Goal: Task Accomplishment & Management: Manage account settings

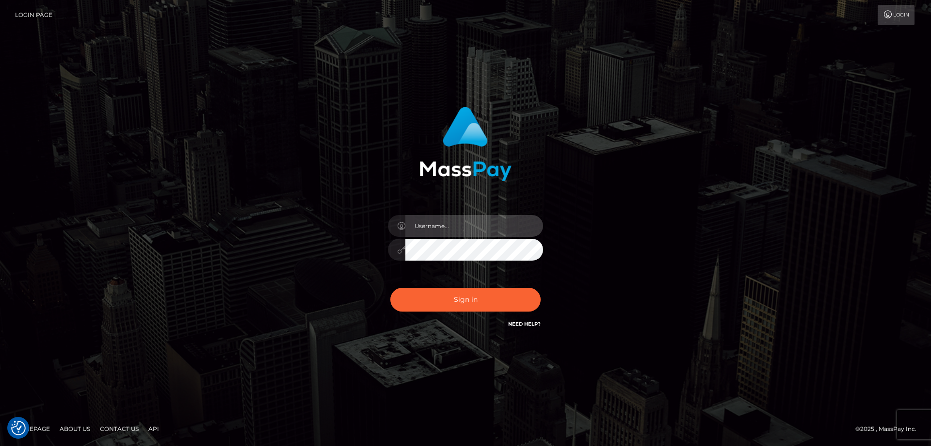
click at [438, 233] on input "text" at bounding box center [474, 226] width 138 height 22
type input "emi.throne"
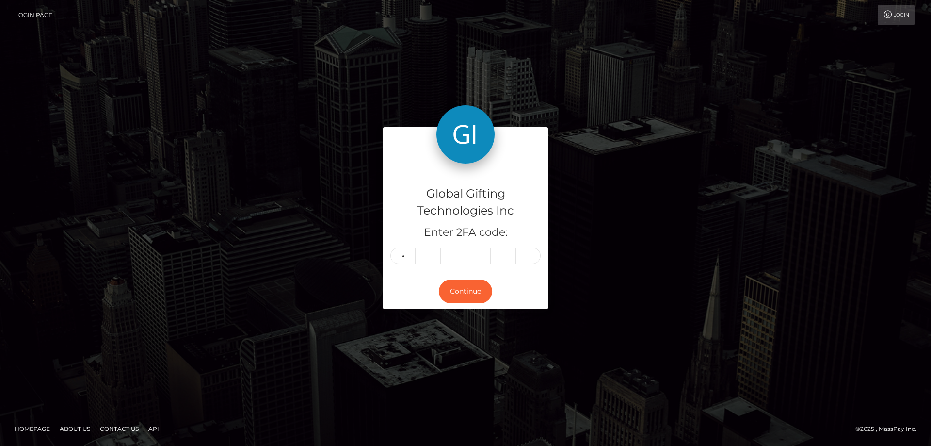
type input "1"
type input "6"
type input "1"
type input "6"
type input "8"
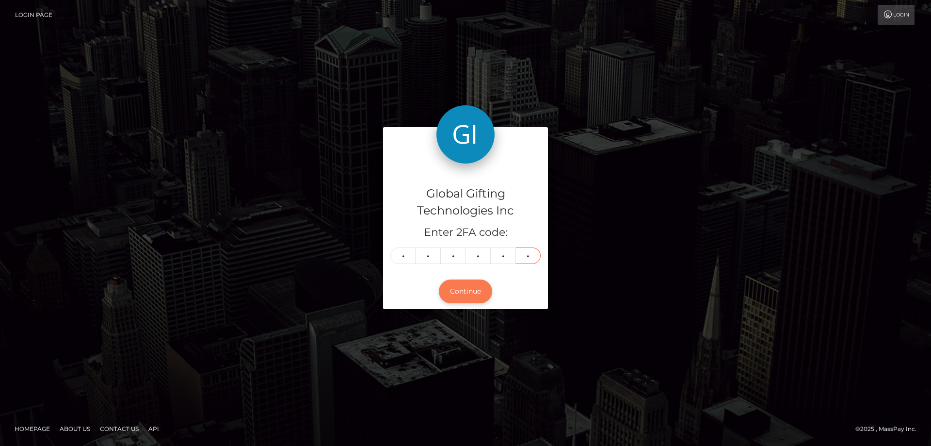
type input "3"
click at [472, 287] on button "Continue" at bounding box center [465, 291] width 53 height 24
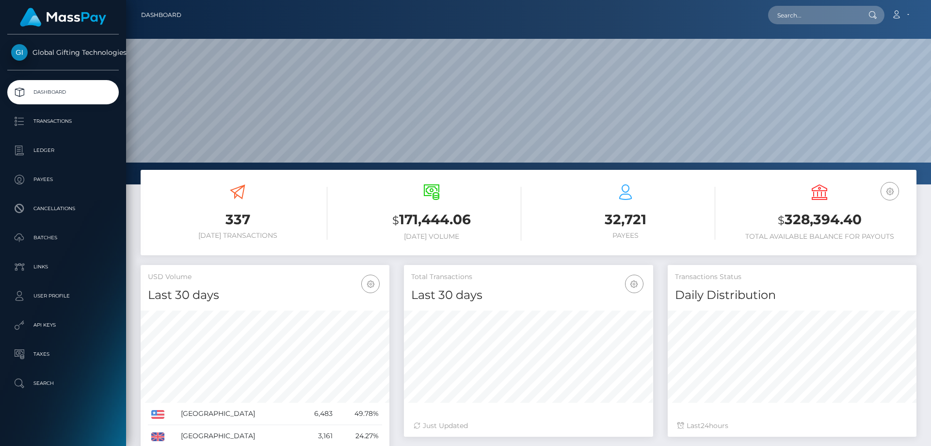
scroll to position [172, 249]
click at [159, 18] on link "Dashboard" at bounding box center [161, 15] width 40 height 20
